Goal: Transaction & Acquisition: Subscribe to service/newsletter

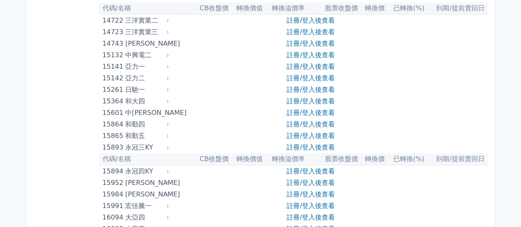
scroll to position [206, 0]
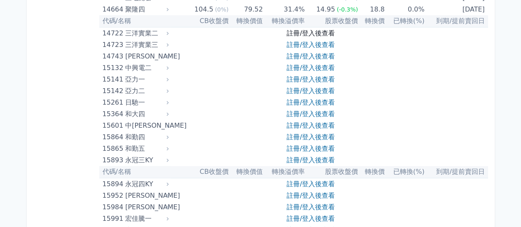
click at [307, 35] on link "註冊/登入後查看" at bounding box center [311, 33] width 48 height 8
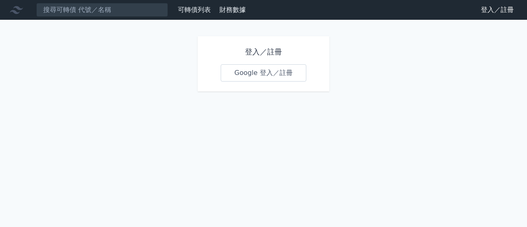
click at [264, 77] on link "Google 登入／註冊" at bounding box center [264, 72] width 86 height 17
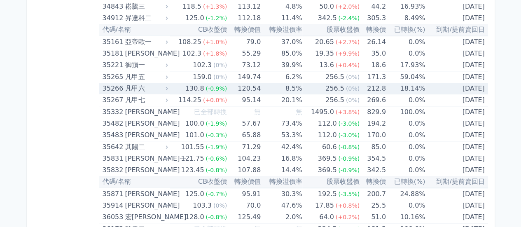
scroll to position [1985, 0]
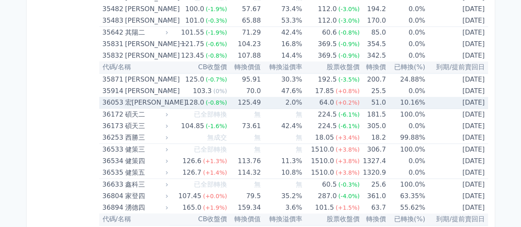
click at [140, 99] on div "宏[PERSON_NAME]" at bounding box center [145, 103] width 41 height 12
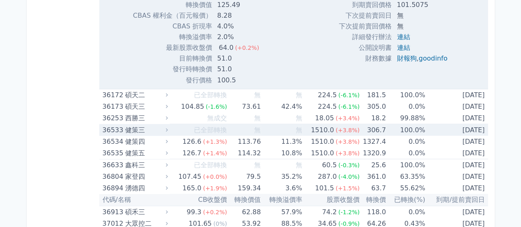
scroll to position [2273, 0]
